Goal: Transaction & Acquisition: Obtain resource

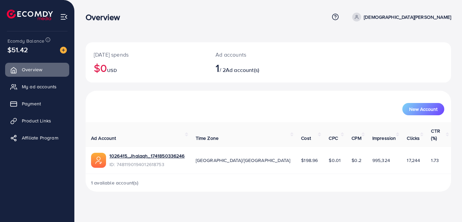
click at [35, 105] on span "Payment" at bounding box center [31, 103] width 19 height 7
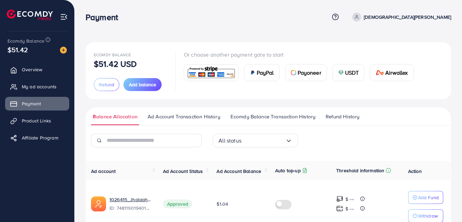
drag, startPoint x: 109, startPoint y: 81, endPoint x: 129, endPoint y: 52, distance: 34.8
click at [128, 52] on div "Ecomdy Balance $51.42 USD Refund Add balance" at bounding box center [130, 70] width 73 height 41
click at [199, 123] on link "Ad Account Transaction History" at bounding box center [184, 119] width 76 height 12
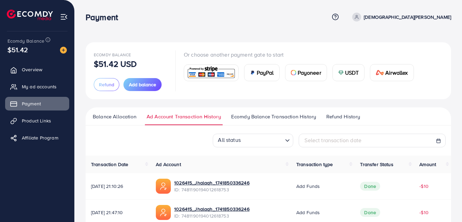
click at [337, 117] on span "Refund History" at bounding box center [343, 117] width 34 height 8
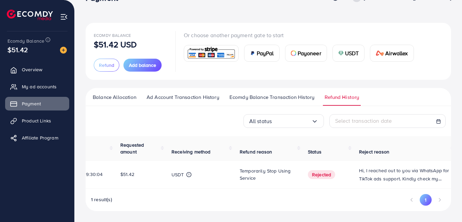
scroll to position [0, 20]
click at [425, 200] on button "1" at bounding box center [426, 200] width 12 height 12
click at [410, 200] on li "Pagination" at bounding box center [412, 200] width 12 height 12
click at [427, 200] on button "1" at bounding box center [426, 200] width 12 height 12
click at [254, 185] on td "Temporarily stop using service" at bounding box center [270, 175] width 68 height 28
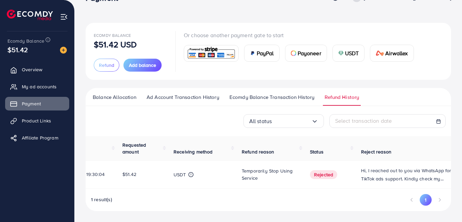
scroll to position [0, 0]
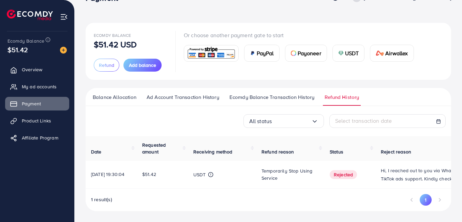
drag, startPoint x: 418, startPoint y: 200, endPoint x: 424, endPoint y: 201, distance: 6.3
click at [420, 200] on ul "1" at bounding box center [426, 200] width 40 height 12
click at [426, 201] on button "1" at bounding box center [426, 200] width 12 height 12
click at [413, 200] on li "Pagination" at bounding box center [412, 200] width 12 height 12
click at [412, 200] on li "Pagination" at bounding box center [412, 200] width 12 height 12
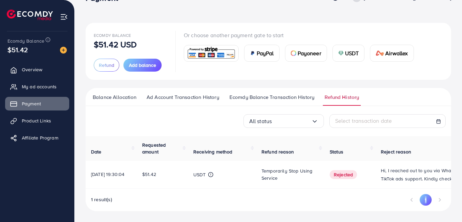
click at [277, 98] on span "Ecomdy Balance Transaction History" at bounding box center [272, 97] width 85 height 8
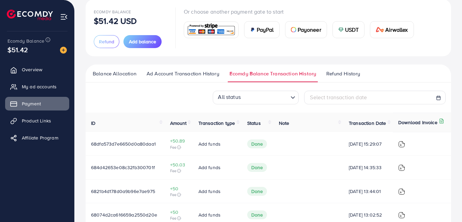
scroll to position [32, 0]
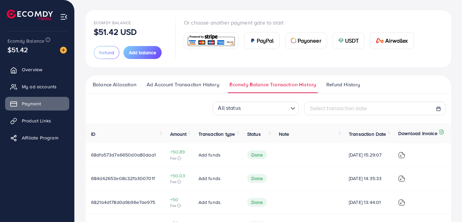
click at [186, 82] on span "Ad Account Transaction History" at bounding box center [183, 85] width 73 height 8
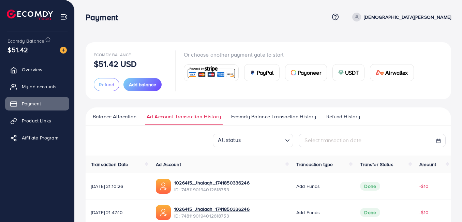
click at [114, 116] on span "Balance Allocation" at bounding box center [115, 117] width 44 height 8
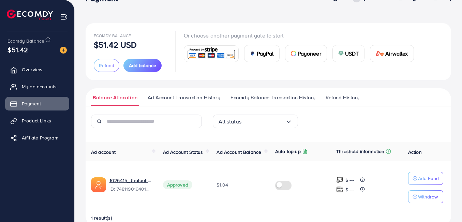
scroll to position [35, 0]
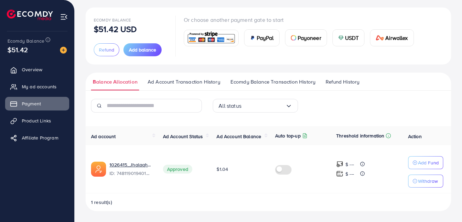
drag, startPoint x: 218, startPoint y: 172, endPoint x: 234, endPoint y: 172, distance: 16.0
click at [234, 172] on td "$1.04" at bounding box center [240, 169] width 59 height 48
click at [224, 171] on span "$1.04" at bounding box center [223, 169] width 12 height 7
click at [339, 83] on span "Refund History" at bounding box center [343, 82] width 34 height 8
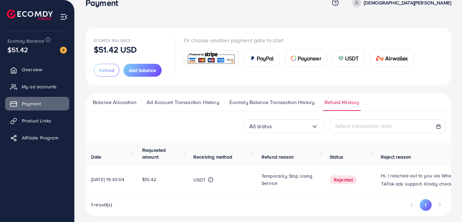
scroll to position [21, 0]
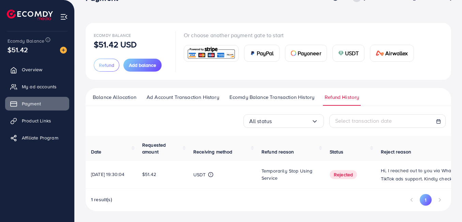
click at [323, 190] on div "Date Requested amount Receiving method Refund reason Status Reject reason [DATE…" at bounding box center [269, 173] width 366 height 75
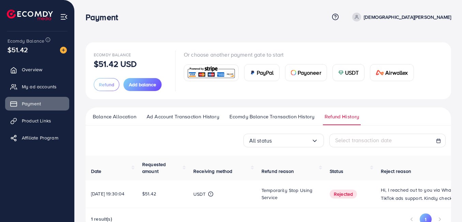
scroll to position [0, 27]
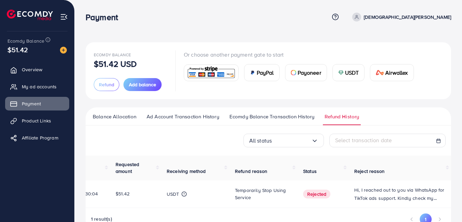
click at [431, 195] on p "Hi, I reached out to you via WhatsApp for TikTok ads support. Kindly check my m…" at bounding box center [399, 194] width 91 height 16
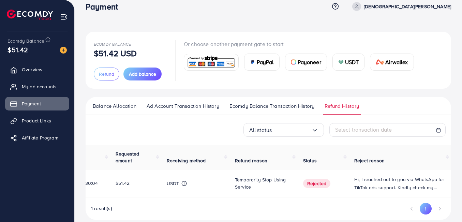
scroll to position [21, 0]
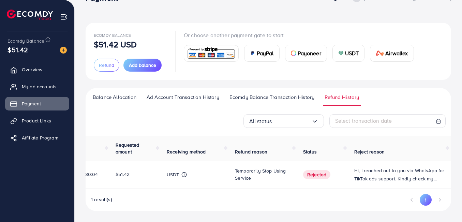
click at [111, 65] on span "Refund" at bounding box center [106, 65] width 15 height 7
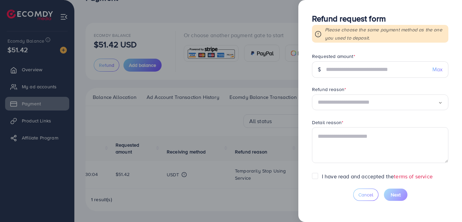
click at [434, 73] on span "Max" at bounding box center [438, 69] width 10 height 8
type input "*****"
click at [375, 102] on input "Search for option" at bounding box center [378, 102] width 120 height 11
click at [347, 141] on form "Requested amount * $ ***** Max Refund reason * Temporarily stop using service L…" at bounding box center [380, 113] width 136 height 120
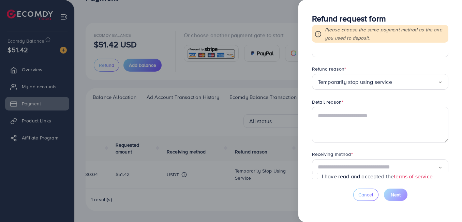
scroll to position [32, 0]
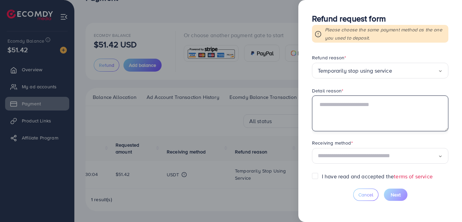
click at [340, 102] on textarea at bounding box center [380, 113] width 136 height 35
type textarea "**********"
click at [310, 129] on div "**********" at bounding box center [380, 111] width 164 height 222
click at [355, 157] on input "Search for option" at bounding box center [378, 156] width 120 height 11
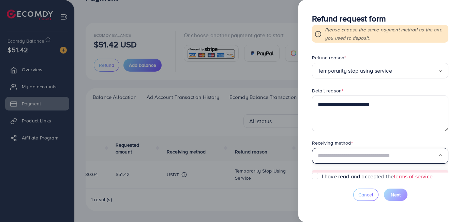
scroll to position [59, 0]
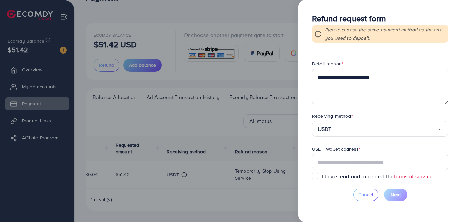
click at [344, 161] on form "**********" at bounding box center [380, 113] width 136 height 120
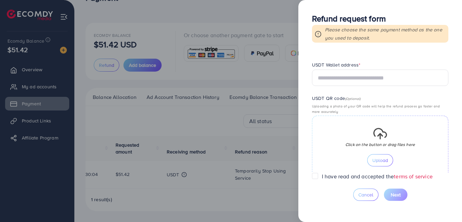
scroll to position [135, 0]
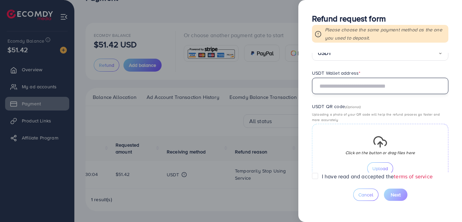
click at [354, 86] on input "text" at bounding box center [380, 86] width 136 height 16
paste input "**********"
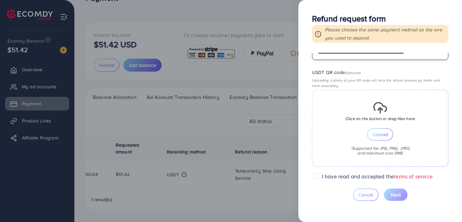
type input "**********"
click at [380, 141] on div "Click on the button or drag files here Upload * Supported file JPG, PNG, JPEG a…" at bounding box center [380, 128] width 136 height 77
click at [379, 133] on span "Upload" at bounding box center [381, 134] width 16 height 5
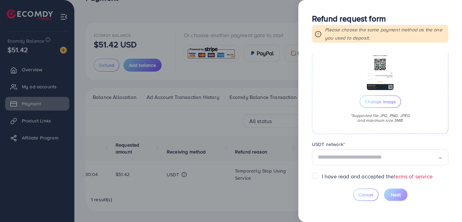
scroll to position [219, 0]
click at [357, 152] on input "Search for option" at bounding box center [378, 156] width 120 height 11
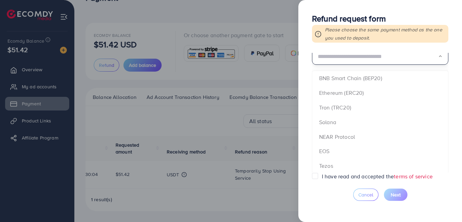
scroll to position [335, 0]
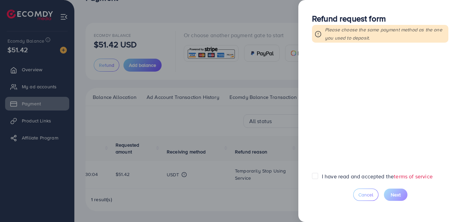
click at [350, 59] on form "**********" at bounding box center [380, 113] width 136 height 120
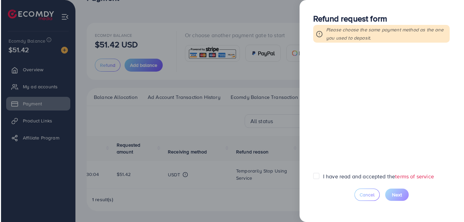
scroll to position [219, 0]
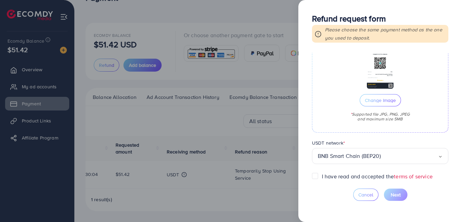
click at [322, 176] on label "I have read and accepted the terms of service" at bounding box center [377, 177] width 111 height 8
click at [398, 196] on span "Next" at bounding box center [396, 194] width 10 height 7
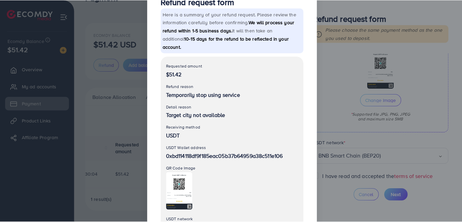
scroll to position [81, 0]
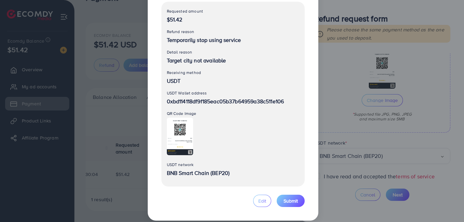
click at [287, 198] on span "Submit" at bounding box center [290, 201] width 14 height 7
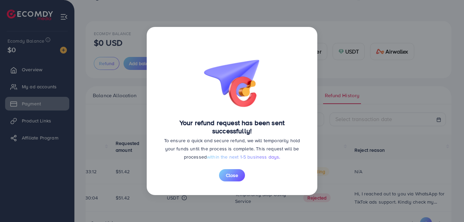
click at [238, 177] on button "Close" at bounding box center [232, 175] width 26 height 12
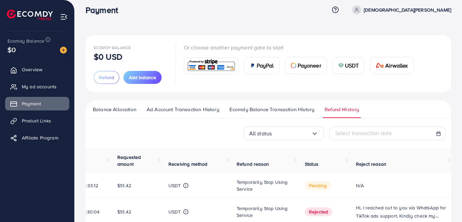
scroll to position [0, 0]
